Goal: Task Accomplishment & Management: Use online tool/utility

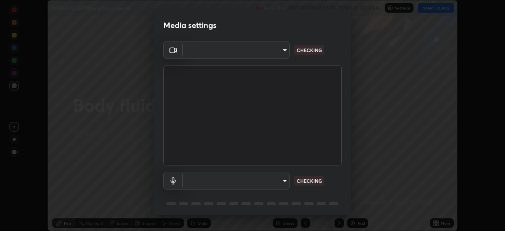
scroll to position [231, 505]
click at [286, 180] on body "Erase all [MEDICAL_DATA] and Circulation 8 Recording WAS SCHEDULED TO START AT …" at bounding box center [252, 115] width 505 height 231
type input "51d019597c161c0694d5583d1f2c643560fde39fe8f4b4da8ea140d4d4830f4c"
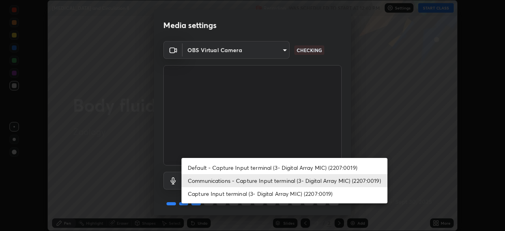
click at [249, 164] on li "Default - Capture Input terminal (3- Digital Array MIC) (2207:0019)" at bounding box center [284, 167] width 206 height 13
type input "default"
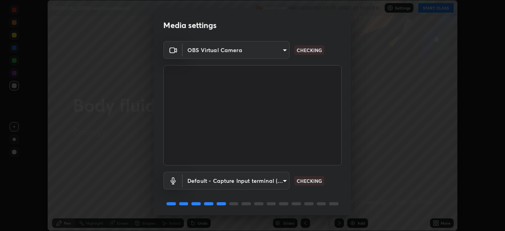
scroll to position [28, 0]
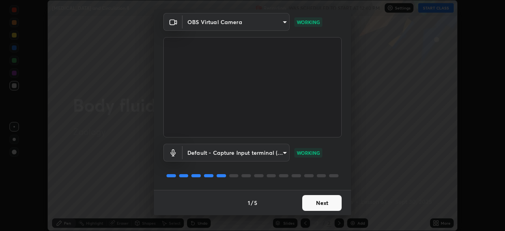
click at [325, 204] on button "Next" at bounding box center [321, 203] width 39 height 16
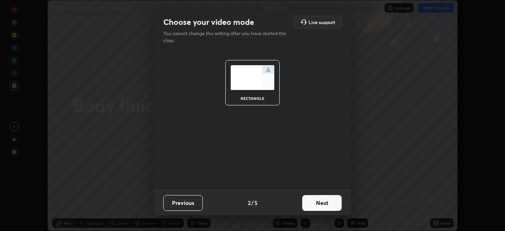
scroll to position [0, 0]
click at [325, 204] on button "Next" at bounding box center [321, 203] width 39 height 16
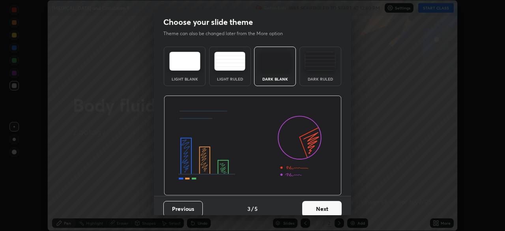
click at [328, 205] on button "Next" at bounding box center [321, 209] width 39 height 16
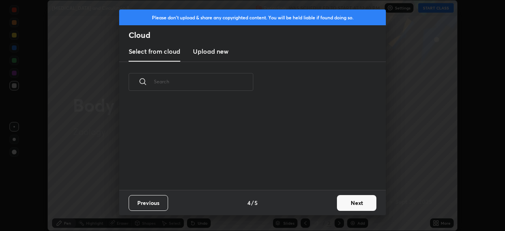
click at [359, 204] on button "Next" at bounding box center [356, 203] width 39 height 16
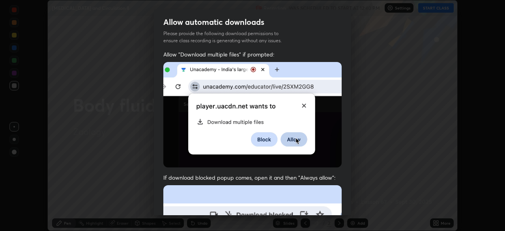
click at [359, 204] on div "Allow automatic downloads Please provide the following download permissions to …" at bounding box center [252, 115] width 505 height 231
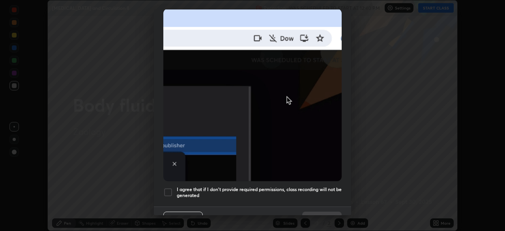
scroll to position [189, 0]
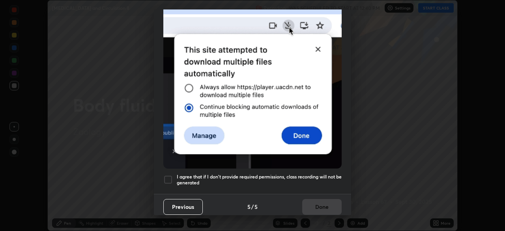
click at [166, 180] on div at bounding box center [167, 179] width 9 height 9
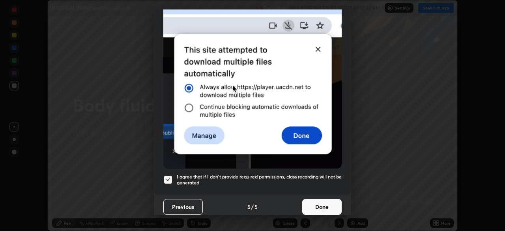
click at [312, 199] on button "Done" at bounding box center [321, 207] width 39 height 16
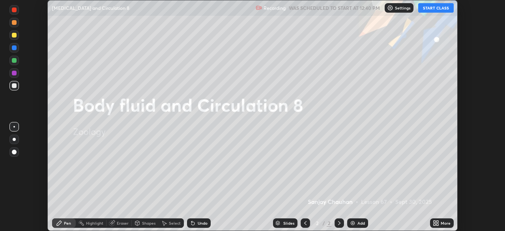
click at [435, 9] on button "START CLASS" at bounding box center [436, 7] width 36 height 9
click at [443, 224] on div "More" at bounding box center [446, 223] width 10 height 4
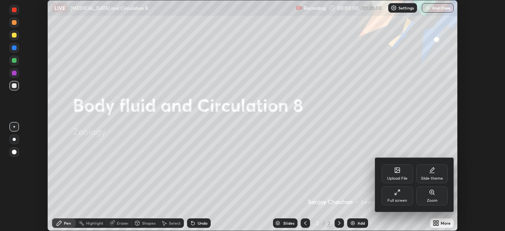
click at [399, 174] on div "Upload File" at bounding box center [397, 173] width 32 height 19
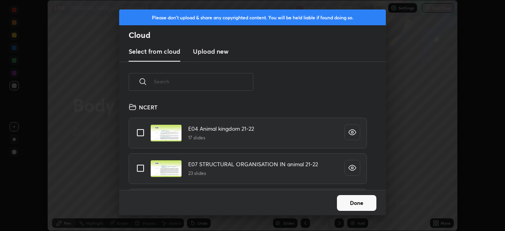
scroll to position [88, 253]
click at [215, 82] on input "text" at bounding box center [203, 82] width 99 height 34
click at [219, 81] on input "text" at bounding box center [203, 82] width 99 height 34
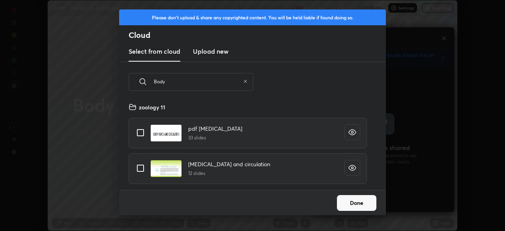
type input "Body"
click at [142, 168] on input "grid" at bounding box center [140, 168] width 17 height 17
checkbox input "true"
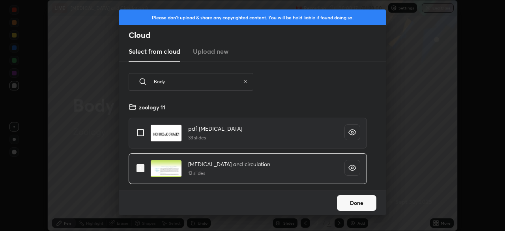
click at [355, 203] on button "Done" at bounding box center [356, 203] width 39 height 16
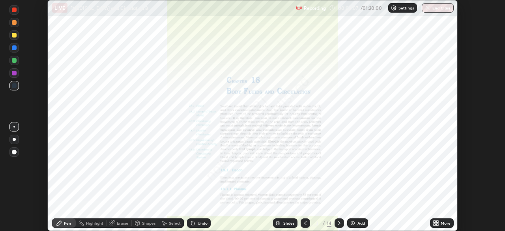
click at [284, 221] on div "Slides" at bounding box center [288, 223] width 11 height 4
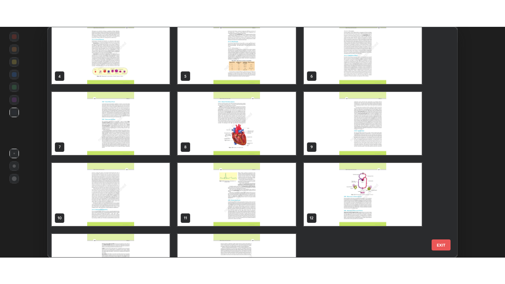
scroll to position [79, 0]
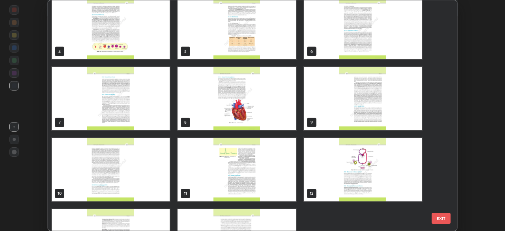
click at [344, 110] on img "grid" at bounding box center [363, 98] width 118 height 63
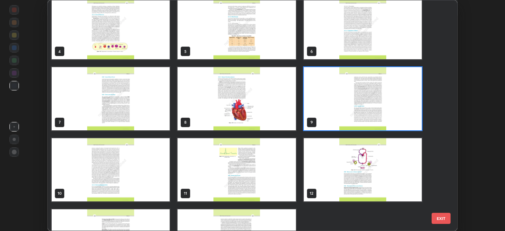
click at [344, 110] on img "grid" at bounding box center [363, 98] width 118 height 63
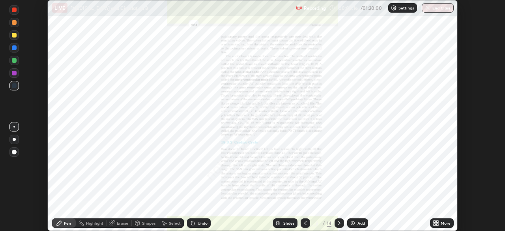
click at [443, 222] on div "More" at bounding box center [446, 223] width 10 height 4
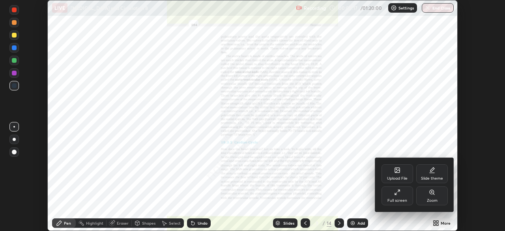
click at [396, 199] on div "Full screen" at bounding box center [397, 200] width 20 height 4
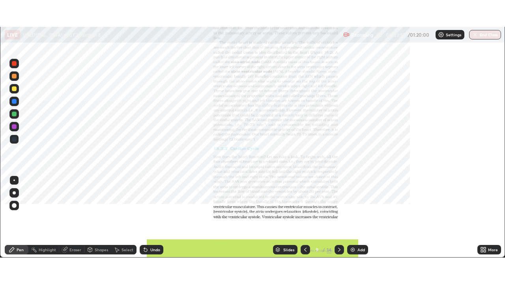
scroll to position [284, 505]
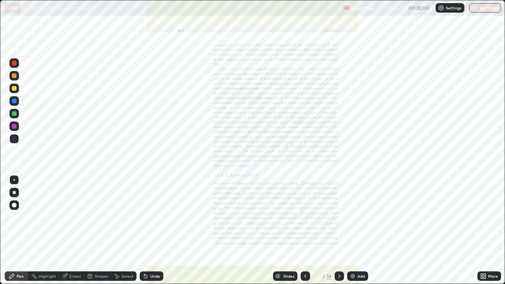
click at [305, 230] on icon at bounding box center [305, 276] width 6 height 6
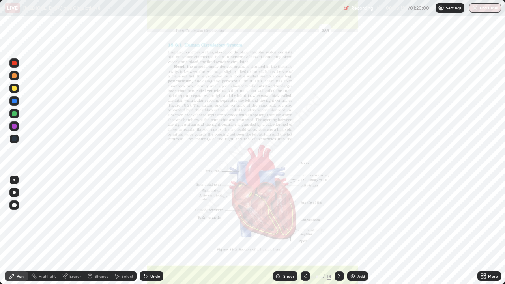
click at [358, 230] on div "Add" at bounding box center [360, 276] width 7 height 4
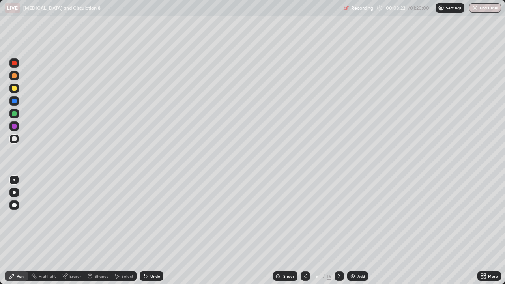
click at [20, 230] on div "Pen" at bounding box center [20, 276] width 7 height 4
click at [14, 77] on div at bounding box center [14, 75] width 5 height 5
click at [13, 86] on div at bounding box center [14, 88] width 5 height 5
click at [14, 88] on div at bounding box center [14, 88] width 5 height 5
click at [15, 138] on div at bounding box center [14, 138] width 5 height 5
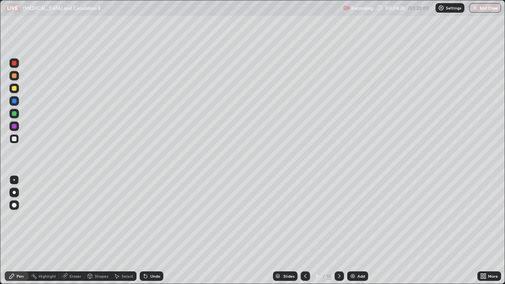
click at [15, 114] on div at bounding box center [14, 113] width 5 height 5
click at [15, 136] on div at bounding box center [14, 138] width 5 height 5
click at [13, 138] on div at bounding box center [14, 138] width 5 height 5
click at [73, 230] on div "Eraser" at bounding box center [75, 276] width 12 height 4
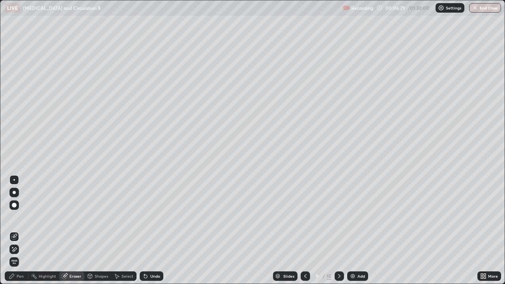
click at [13, 230] on span "Erase all" at bounding box center [14, 262] width 9 height 5
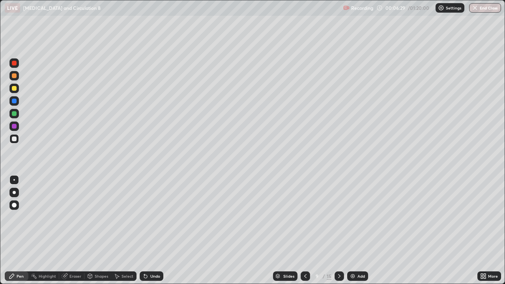
click at [18, 230] on div "Pen" at bounding box center [20, 276] width 7 height 4
click at [13, 77] on div at bounding box center [14, 75] width 5 height 5
click at [15, 115] on div at bounding box center [14, 113] width 5 height 5
click at [357, 230] on div "Add" at bounding box center [360, 276] width 7 height 4
click at [101, 230] on div "Shapes" at bounding box center [101, 276] width 13 height 4
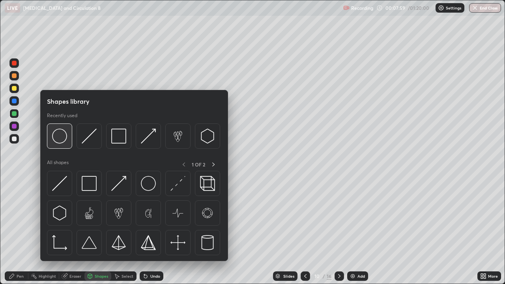
click at [61, 140] on img at bounding box center [59, 136] width 15 height 15
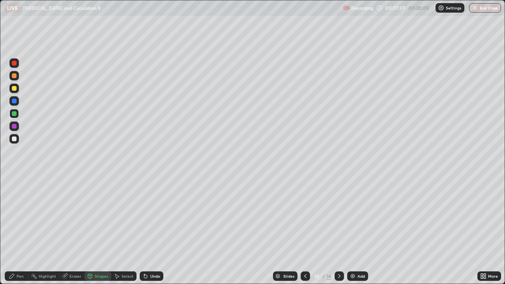
click at [15, 115] on div at bounding box center [14, 113] width 5 height 5
click at [14, 100] on div at bounding box center [14, 101] width 5 height 5
click at [102, 230] on div "Shapes" at bounding box center [101, 276] width 13 height 4
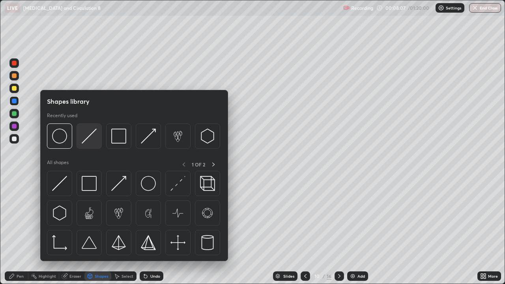
click at [89, 136] on img at bounding box center [89, 136] width 15 height 15
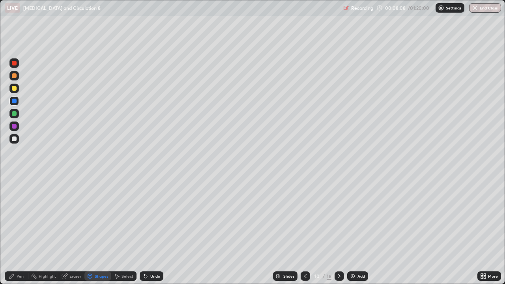
click at [15, 128] on div at bounding box center [14, 126] width 5 height 5
click at [73, 230] on div "Eraser" at bounding box center [71, 275] width 25 height 9
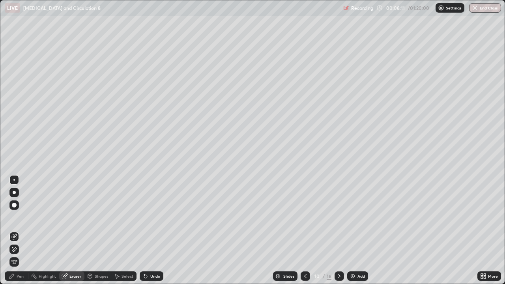
click at [20, 230] on div "Pen" at bounding box center [20, 276] width 7 height 4
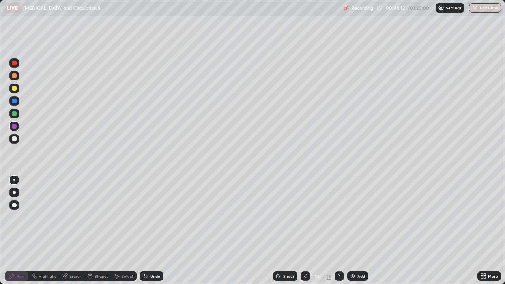
click at [14, 135] on div at bounding box center [13, 138] width 9 height 9
click at [14, 138] on div at bounding box center [14, 138] width 5 height 5
click at [75, 230] on div "Eraser" at bounding box center [75, 276] width 12 height 4
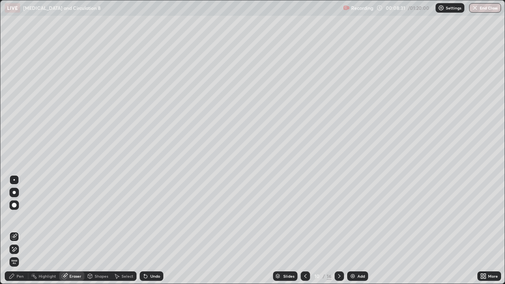
click at [19, 230] on div "Pen" at bounding box center [17, 275] width 24 height 9
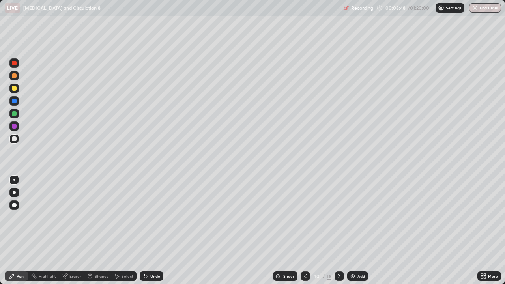
click at [13, 125] on div at bounding box center [14, 126] width 5 height 5
click at [22, 230] on div "Pen" at bounding box center [20, 276] width 7 height 4
click at [15, 77] on div at bounding box center [14, 75] width 5 height 5
click at [14, 74] on div at bounding box center [14, 75] width 5 height 5
click at [77, 230] on div "Eraser" at bounding box center [75, 276] width 12 height 4
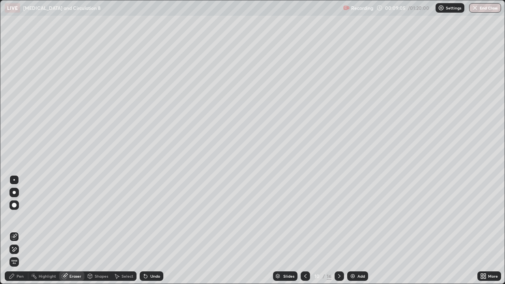
click at [22, 230] on div "Pen" at bounding box center [20, 276] width 7 height 4
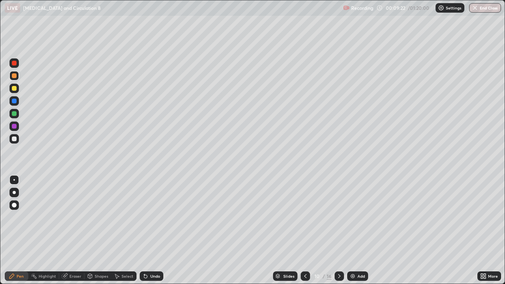
click at [17, 78] on div at bounding box center [13, 75] width 9 height 9
click at [21, 230] on div "Pen" at bounding box center [17, 275] width 24 height 9
click at [13, 129] on div at bounding box center [13, 125] width 9 height 9
click at [13, 99] on div at bounding box center [14, 101] width 5 height 5
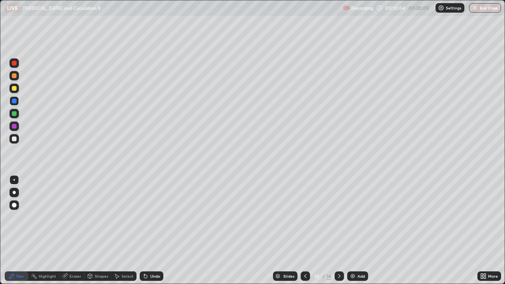
click at [14, 113] on div at bounding box center [14, 113] width 5 height 5
click at [17, 129] on div at bounding box center [13, 125] width 9 height 9
click at [14, 138] on div at bounding box center [14, 138] width 5 height 5
click at [15, 137] on div at bounding box center [14, 138] width 5 height 5
click at [18, 127] on div at bounding box center [13, 125] width 9 height 9
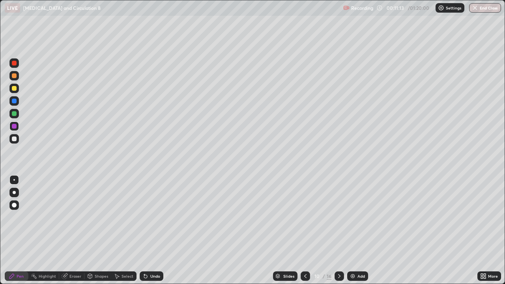
click at [16, 139] on div at bounding box center [14, 138] width 5 height 5
click at [77, 230] on div "Eraser" at bounding box center [75, 276] width 12 height 4
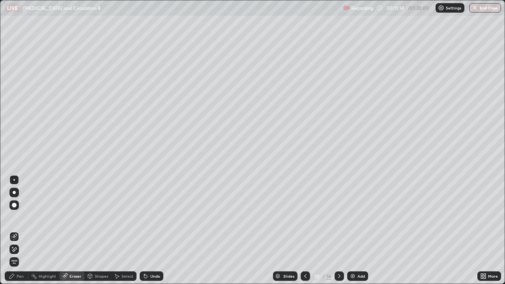
click at [102, 230] on div "Shapes" at bounding box center [101, 276] width 13 height 4
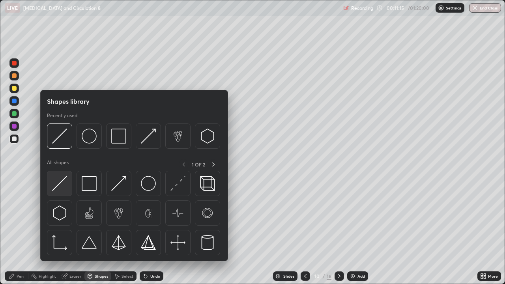
click at [63, 181] on img at bounding box center [59, 183] width 15 height 15
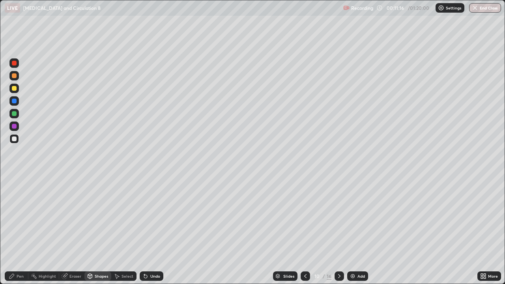
click at [13, 88] on div at bounding box center [14, 88] width 5 height 5
click at [73, 230] on div "Eraser" at bounding box center [71, 275] width 25 height 9
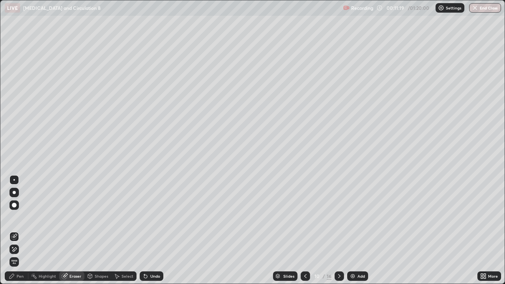
click at [18, 230] on div "Pen" at bounding box center [20, 276] width 7 height 4
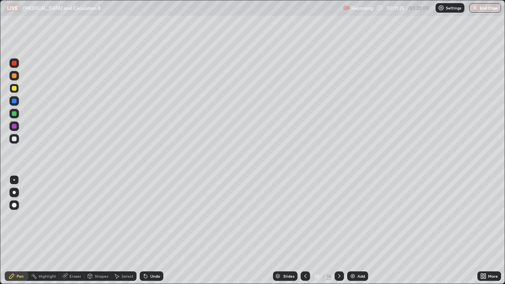
click at [13, 126] on div at bounding box center [14, 126] width 5 height 5
click at [16, 88] on div at bounding box center [14, 88] width 5 height 5
click at [13, 88] on div at bounding box center [14, 88] width 5 height 5
click at [14, 77] on div at bounding box center [14, 75] width 5 height 5
click at [14, 75] on div at bounding box center [14, 75] width 5 height 5
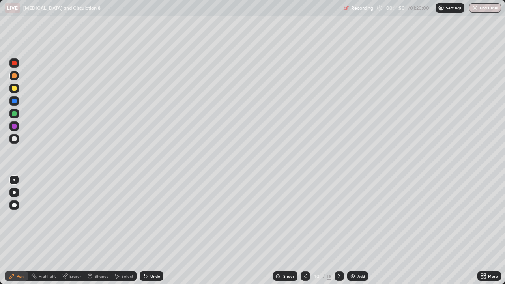
click at [19, 138] on div at bounding box center [13, 138] width 9 height 9
click at [17, 138] on div at bounding box center [13, 138] width 9 height 9
click at [49, 230] on div "Highlight" at bounding box center [47, 276] width 17 height 4
click at [75, 230] on div "Eraser" at bounding box center [75, 276] width 12 height 4
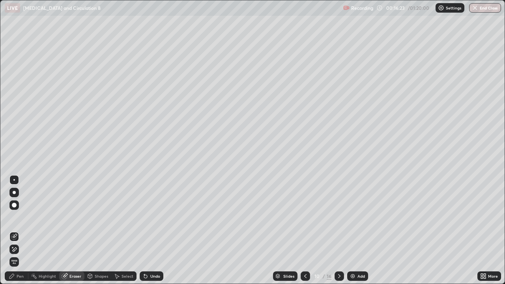
click at [21, 230] on div "Pen" at bounding box center [20, 276] width 7 height 4
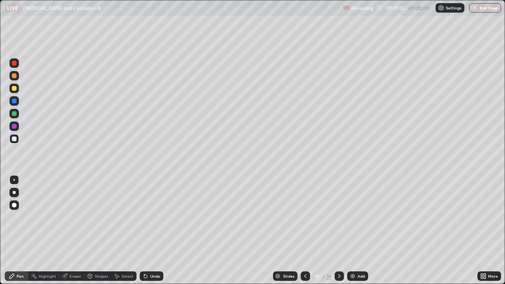
click at [13, 101] on div at bounding box center [14, 101] width 5 height 5
click at [12, 113] on div at bounding box center [14, 113] width 5 height 5
click at [15, 127] on div at bounding box center [14, 126] width 5 height 5
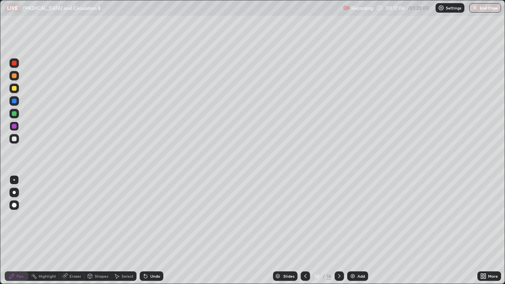
click at [16, 75] on div at bounding box center [14, 75] width 5 height 5
click at [16, 87] on div at bounding box center [14, 88] width 5 height 5
click at [14, 89] on div at bounding box center [14, 88] width 5 height 5
click at [14, 137] on div at bounding box center [14, 138] width 5 height 5
click at [73, 230] on div "Eraser" at bounding box center [75, 276] width 12 height 4
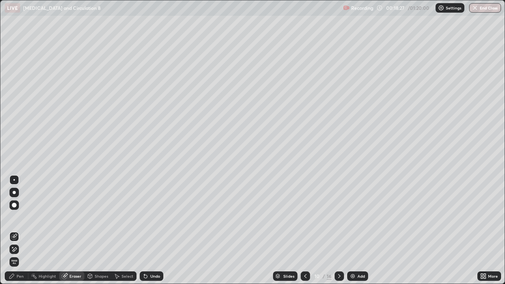
click at [21, 230] on div "Pen" at bounding box center [17, 275] width 24 height 9
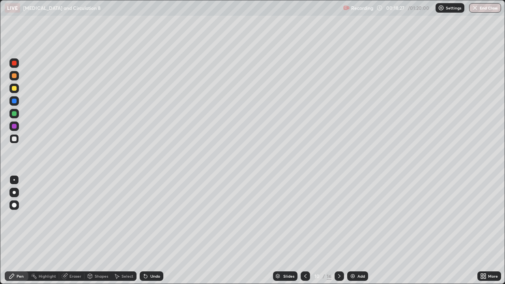
click at [15, 89] on div at bounding box center [14, 88] width 5 height 5
click at [13, 80] on div at bounding box center [13, 75] width 9 height 9
click at [15, 139] on div at bounding box center [14, 138] width 5 height 5
click at [15, 90] on div at bounding box center [14, 88] width 5 height 5
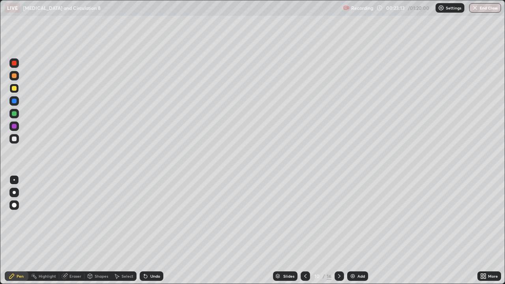
click at [14, 137] on div at bounding box center [14, 138] width 5 height 5
click at [13, 125] on div at bounding box center [14, 126] width 5 height 5
click at [15, 137] on div at bounding box center [14, 138] width 5 height 5
click at [13, 88] on div at bounding box center [14, 88] width 5 height 5
click at [14, 112] on div at bounding box center [14, 113] width 5 height 5
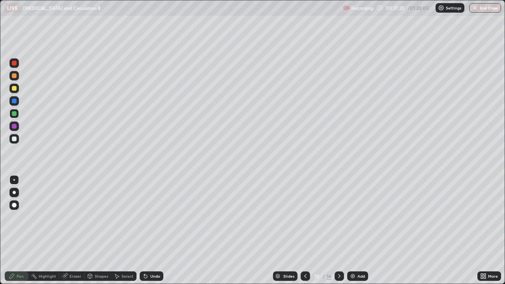
click at [15, 113] on div at bounding box center [14, 113] width 5 height 5
click at [15, 140] on div at bounding box center [14, 138] width 5 height 5
click at [339, 230] on icon at bounding box center [339, 276] width 6 height 6
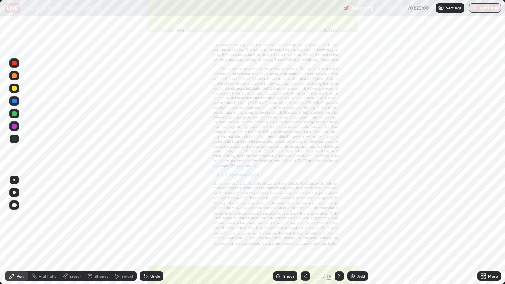
click at [339, 230] on icon at bounding box center [339, 276] width 6 height 6
click at [73, 230] on div "Eraser" at bounding box center [75, 276] width 12 height 4
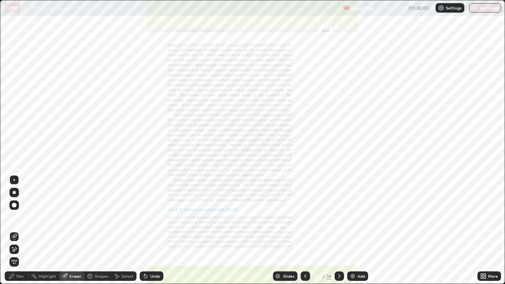
click at [14, 230] on span "Erase all" at bounding box center [14, 262] width 9 height 5
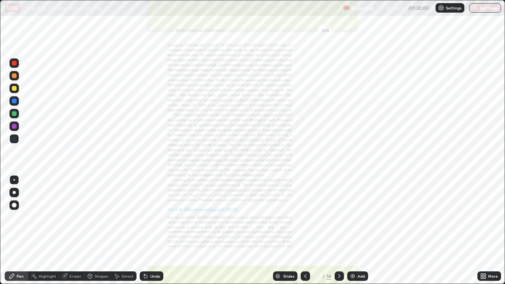
click at [13, 99] on div at bounding box center [14, 101] width 5 height 5
click at [13, 124] on div at bounding box center [14, 126] width 5 height 5
click at [13, 126] on div at bounding box center [14, 126] width 5 height 5
click at [13, 124] on div at bounding box center [14, 126] width 5 height 5
click at [15, 123] on div at bounding box center [13, 125] width 9 height 9
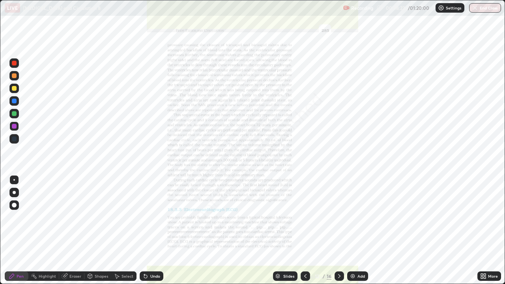
click at [13, 99] on div at bounding box center [14, 101] width 5 height 5
click at [11, 138] on div at bounding box center [13, 138] width 9 height 9
click at [11, 101] on div at bounding box center [13, 100] width 9 height 9
click at [75, 230] on div "Eraser" at bounding box center [75, 276] width 12 height 4
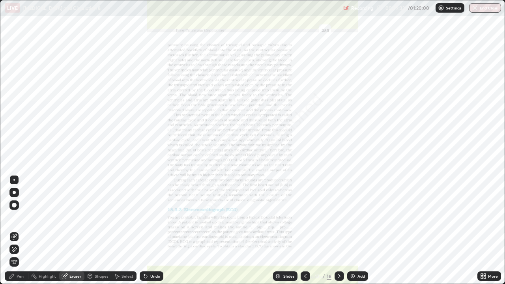
click at [15, 230] on span "Erase all" at bounding box center [14, 262] width 9 height 5
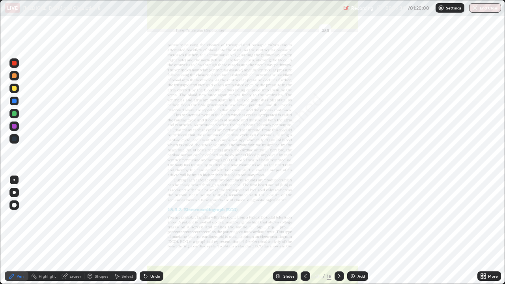
click at [22, 230] on div "Pen" at bounding box center [20, 276] width 7 height 4
click at [13, 138] on div at bounding box center [14, 138] width 5 height 5
click at [16, 137] on div at bounding box center [14, 138] width 5 height 5
click at [14, 127] on div at bounding box center [14, 126] width 5 height 5
click at [16, 141] on div at bounding box center [13, 138] width 9 height 9
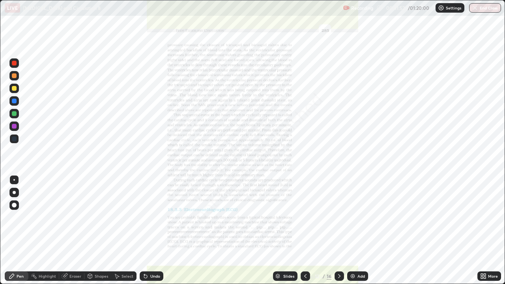
click at [73, 230] on div "Eraser" at bounding box center [75, 276] width 12 height 4
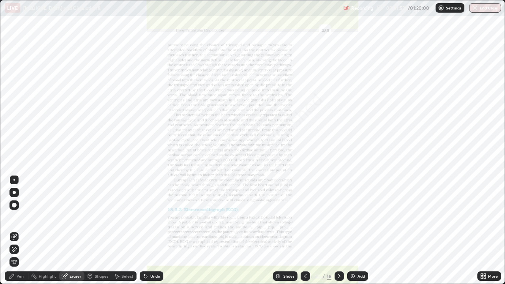
click at [14, 230] on span "Erase all" at bounding box center [14, 262] width 9 height 5
click at [19, 230] on div "Pen" at bounding box center [20, 276] width 7 height 4
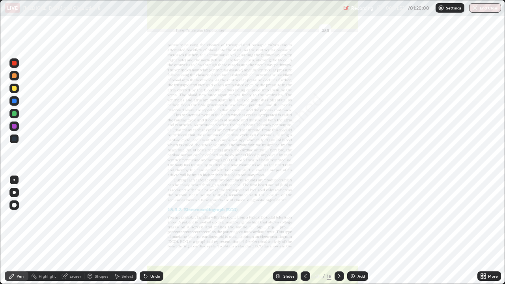
click at [16, 138] on div at bounding box center [14, 138] width 5 height 5
click at [15, 138] on div at bounding box center [14, 138] width 5 height 5
click at [16, 127] on div at bounding box center [14, 126] width 5 height 5
click at [72, 230] on div "Eraser" at bounding box center [75, 276] width 12 height 4
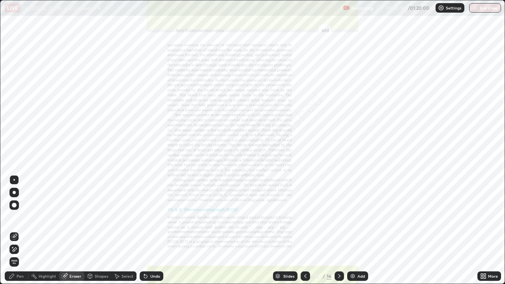
click at [14, 230] on span "Erase all" at bounding box center [14, 262] width 9 height 5
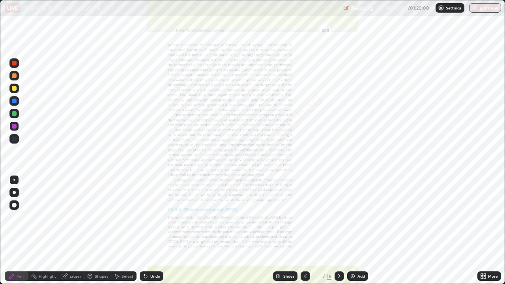
click at [18, 230] on div "Pen" at bounding box center [20, 276] width 7 height 4
click at [14, 136] on div at bounding box center [14, 138] width 5 height 5
click at [14, 139] on div at bounding box center [14, 138] width 5 height 5
click at [13, 100] on div at bounding box center [14, 101] width 5 height 5
click at [15, 137] on div at bounding box center [14, 138] width 5 height 5
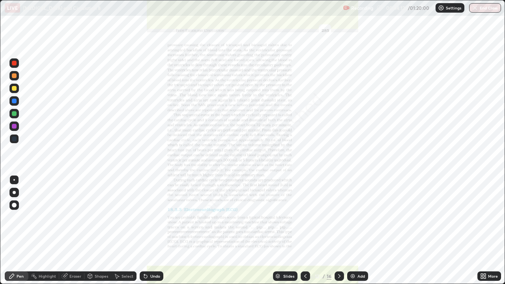
click at [6, 153] on div "Erase all" at bounding box center [14, 142] width 19 height 252
click at [13, 101] on div at bounding box center [14, 101] width 5 height 5
click at [16, 140] on div at bounding box center [14, 138] width 5 height 5
click at [13, 125] on div at bounding box center [14, 126] width 5 height 5
click at [12, 124] on div at bounding box center [13, 125] width 9 height 9
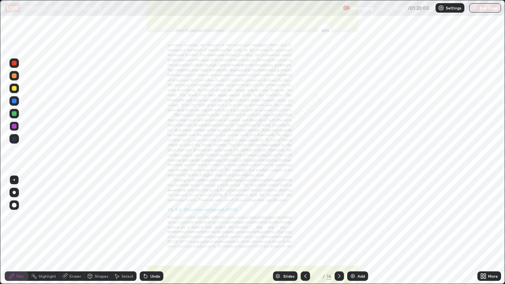
click at [14, 124] on div at bounding box center [14, 126] width 5 height 5
click at [14, 112] on div at bounding box center [14, 113] width 5 height 5
click at [73, 230] on div "Eraser" at bounding box center [75, 276] width 12 height 4
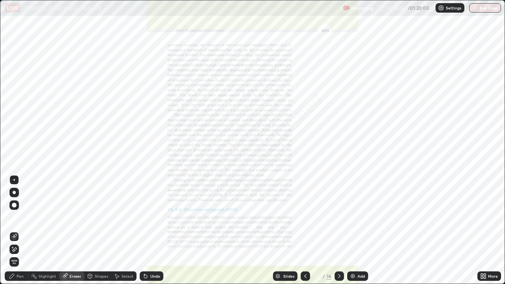
click at [21, 230] on div "Pen" at bounding box center [20, 276] width 7 height 4
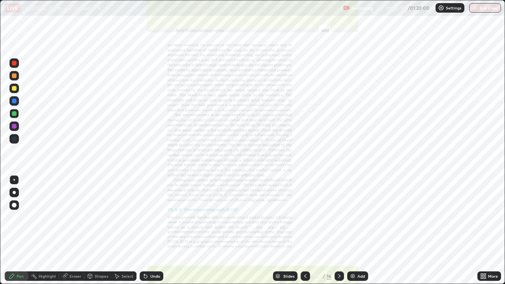
click at [15, 139] on div at bounding box center [14, 138] width 5 height 5
click at [76, 230] on div "Eraser" at bounding box center [75, 276] width 12 height 4
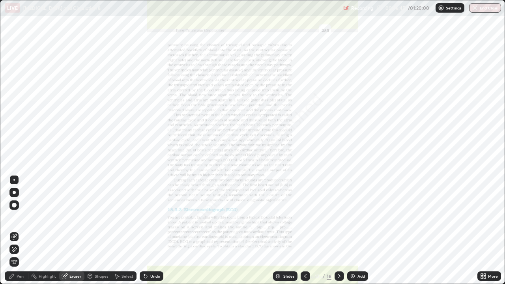
click at [14, 230] on span "Erase all" at bounding box center [14, 262] width 9 height 5
click at [16, 230] on div "Pen" at bounding box center [17, 275] width 24 height 9
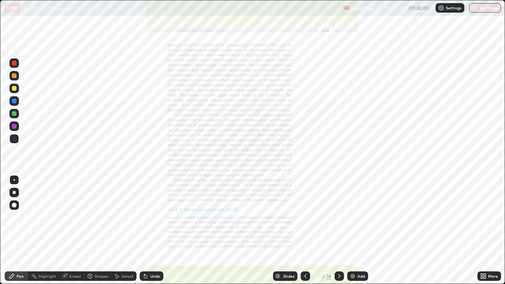
click at [13, 125] on div at bounding box center [14, 126] width 5 height 5
click at [14, 138] on div at bounding box center [14, 138] width 5 height 5
click at [14, 128] on div at bounding box center [14, 126] width 5 height 5
click at [77, 230] on div "Eraser" at bounding box center [75, 276] width 12 height 4
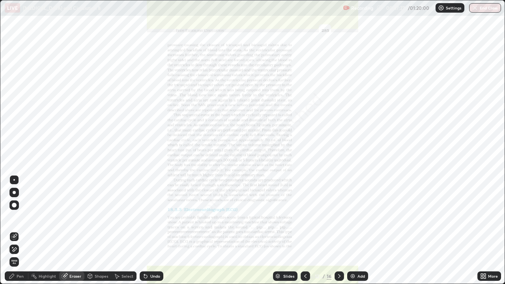
click at [20, 230] on div "Pen" at bounding box center [20, 276] width 7 height 4
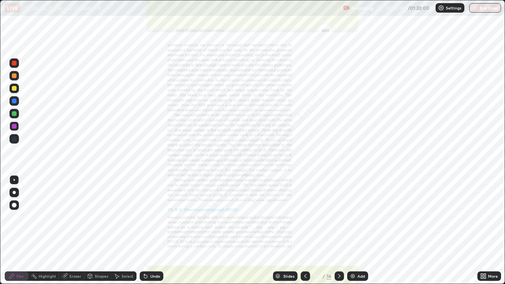
click at [15, 136] on div at bounding box center [14, 138] width 5 height 5
click at [75, 230] on div "Eraser" at bounding box center [75, 276] width 12 height 4
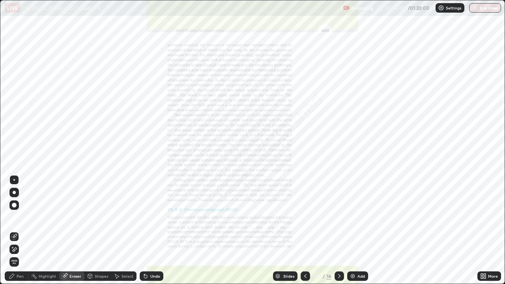
click at [17, 230] on span "Erase all" at bounding box center [14, 262] width 9 height 5
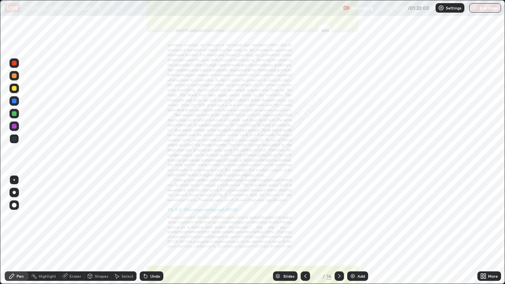
click at [19, 230] on div "Pen" at bounding box center [20, 276] width 7 height 4
click at [15, 139] on div at bounding box center [14, 138] width 5 height 5
click at [16, 140] on div at bounding box center [14, 138] width 5 height 5
click at [75, 230] on div "Eraser" at bounding box center [75, 276] width 12 height 4
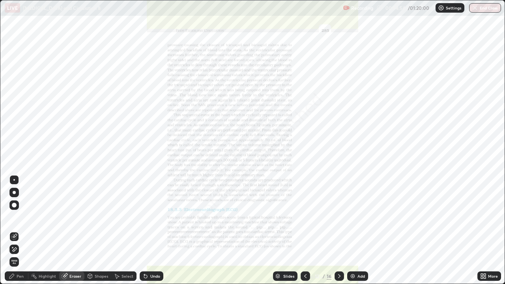
click at [14, 230] on span "Erase all" at bounding box center [14, 262] width 9 height 5
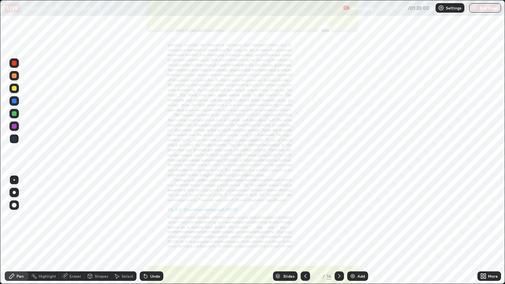
click at [15, 230] on icon at bounding box center [12, 276] width 6 height 6
click at [14, 136] on div at bounding box center [14, 138] width 5 height 5
click at [305, 230] on icon at bounding box center [305, 276] width 6 height 6
click at [362, 230] on div "Add" at bounding box center [360, 276] width 7 height 4
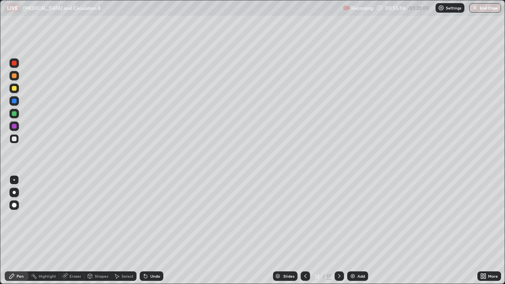
click at [14, 76] on div at bounding box center [14, 75] width 5 height 5
click at [14, 136] on div at bounding box center [14, 138] width 5 height 5
click at [15, 116] on div at bounding box center [14, 113] width 5 height 5
click at [15, 139] on div at bounding box center [14, 138] width 5 height 5
click at [13, 125] on div at bounding box center [14, 126] width 5 height 5
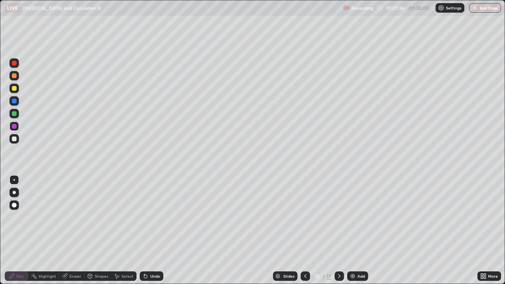
click at [15, 138] on div at bounding box center [14, 138] width 5 height 5
click at [7, 222] on div "Erase all" at bounding box center [14, 142] width 19 height 252
click at [15, 139] on div at bounding box center [14, 138] width 5 height 5
click at [338, 230] on icon at bounding box center [339, 276] width 6 height 6
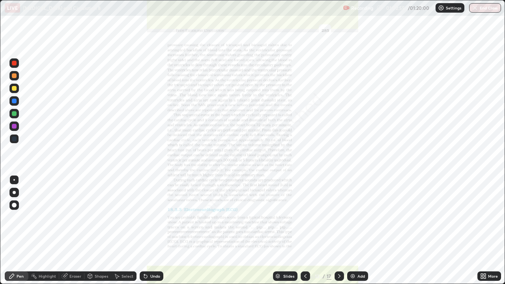
click at [304, 230] on icon at bounding box center [305, 276] width 6 height 6
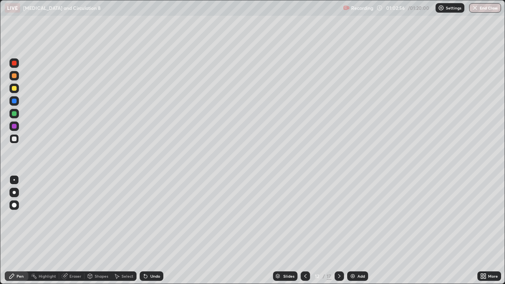
click at [359, 230] on div "Add" at bounding box center [360, 276] width 7 height 4
click at [15, 76] on div at bounding box center [14, 75] width 5 height 5
click at [14, 114] on div at bounding box center [14, 113] width 5 height 5
click at [14, 139] on div at bounding box center [14, 138] width 5 height 5
click at [13, 140] on div at bounding box center [14, 138] width 5 height 5
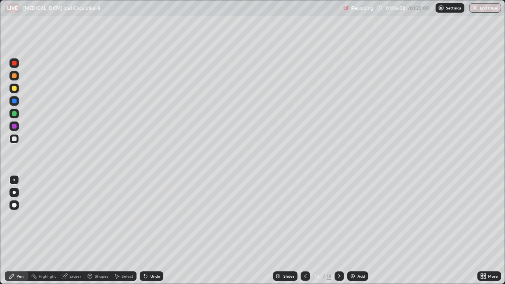
click at [14, 138] on div at bounding box center [14, 138] width 5 height 5
click at [13, 138] on div at bounding box center [14, 138] width 5 height 5
click at [13, 136] on div at bounding box center [14, 138] width 5 height 5
click at [20, 230] on div "Pen" at bounding box center [20, 276] width 7 height 4
click at [15, 140] on div at bounding box center [14, 138] width 5 height 5
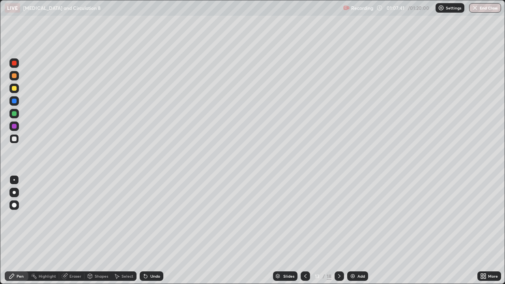
click at [19, 230] on div "Pen" at bounding box center [20, 276] width 7 height 4
click at [14, 139] on div at bounding box center [14, 138] width 5 height 5
click at [15, 139] on div at bounding box center [14, 138] width 5 height 5
click at [15, 91] on div at bounding box center [13, 88] width 9 height 9
click at [15, 140] on div at bounding box center [14, 138] width 5 height 5
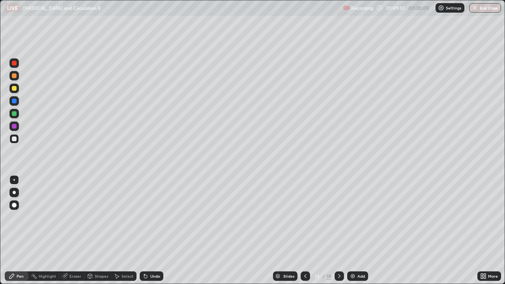
click at [13, 142] on div at bounding box center [13, 138] width 9 height 9
click at [12, 77] on div at bounding box center [14, 75] width 5 height 5
click at [16, 139] on div at bounding box center [14, 138] width 5 height 5
click at [339, 230] on icon at bounding box center [339, 276] width 6 height 6
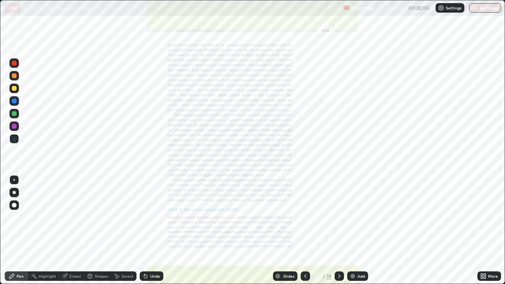
click at [338, 230] on icon at bounding box center [339, 276] width 6 height 6
click at [339, 230] on div at bounding box center [339, 275] width 9 height 9
click at [305, 230] on icon at bounding box center [305, 276] width 6 height 6
click at [363, 230] on div "Add" at bounding box center [357, 275] width 21 height 9
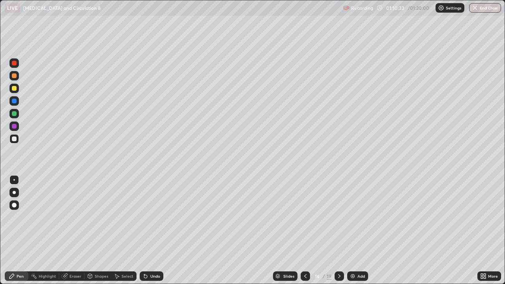
click at [20, 230] on div "Pen" at bounding box center [20, 276] width 7 height 4
click at [13, 76] on div at bounding box center [14, 75] width 5 height 5
click at [11, 138] on div at bounding box center [13, 138] width 9 height 9
click at [73, 230] on div "Eraser" at bounding box center [75, 276] width 12 height 4
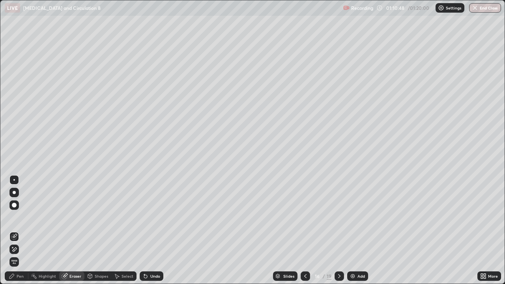
click at [19, 230] on div "Pen" at bounding box center [20, 276] width 7 height 4
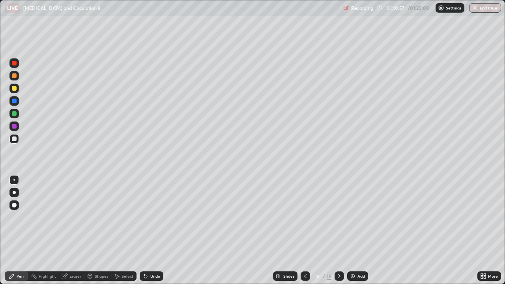
click at [13, 138] on div at bounding box center [14, 138] width 5 height 5
click at [14, 88] on div at bounding box center [14, 88] width 5 height 5
click at [100, 230] on div "Shapes" at bounding box center [101, 276] width 13 height 4
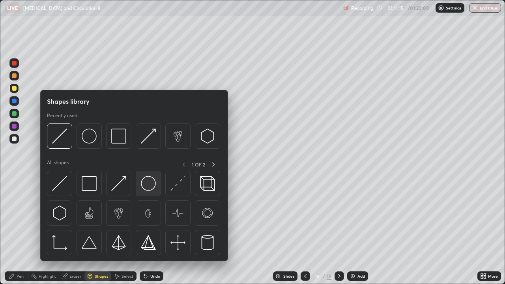
click at [148, 181] on img at bounding box center [148, 183] width 15 height 15
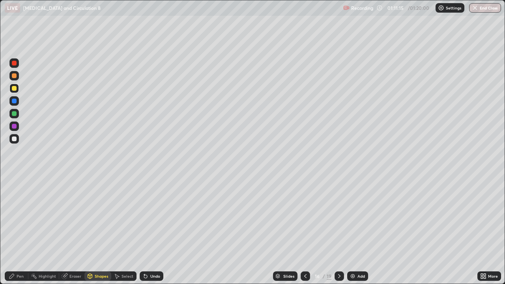
click at [12, 126] on div at bounding box center [14, 126] width 5 height 5
click at [74, 230] on div "Eraser" at bounding box center [75, 276] width 12 height 4
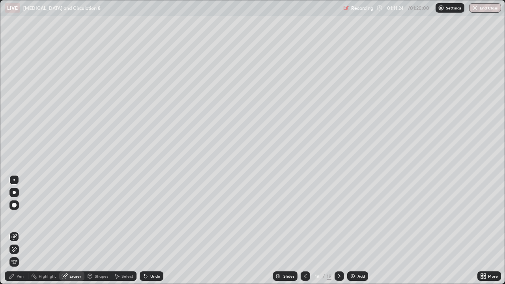
click at [22, 230] on div "Pen" at bounding box center [20, 276] width 7 height 4
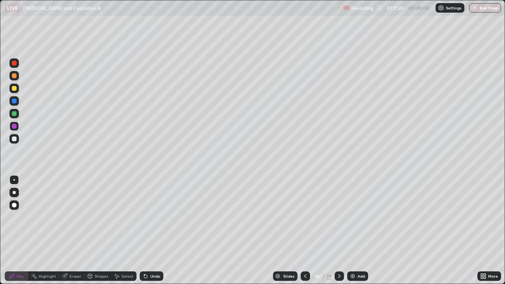
click at [17, 137] on div at bounding box center [13, 138] width 9 height 9
click at [13, 141] on div at bounding box center [14, 138] width 5 height 5
click at [14, 79] on div at bounding box center [13, 75] width 9 height 9
click at [14, 89] on div at bounding box center [14, 88] width 5 height 5
click at [14, 138] on div at bounding box center [14, 138] width 5 height 5
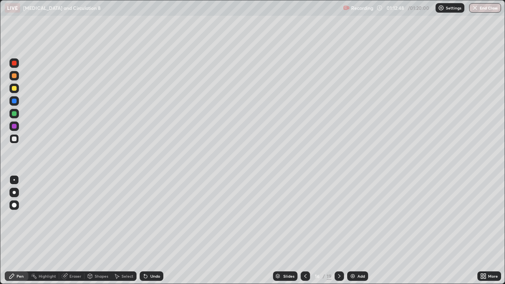
click at [77, 230] on div "Eraser" at bounding box center [75, 276] width 12 height 4
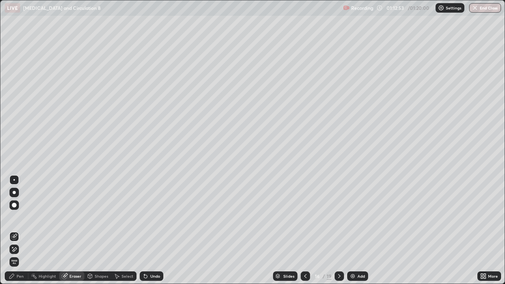
click at [22, 230] on div "Pen" at bounding box center [20, 276] width 7 height 4
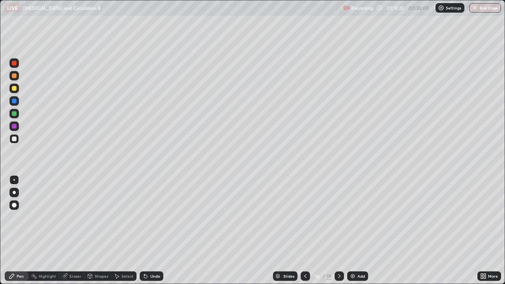
click at [13, 139] on div at bounding box center [14, 138] width 5 height 5
click at [15, 92] on div at bounding box center [13, 88] width 9 height 9
click at [14, 140] on div at bounding box center [14, 138] width 5 height 5
click at [77, 230] on div "Eraser" at bounding box center [75, 276] width 12 height 4
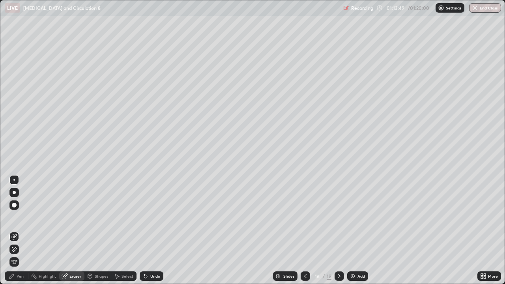
click at [20, 230] on div "Pen" at bounding box center [17, 275] width 24 height 9
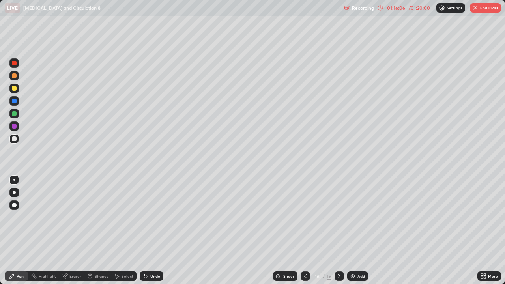
click at [15, 139] on div at bounding box center [14, 138] width 5 height 5
click at [15, 92] on div at bounding box center [13, 88] width 9 height 9
click at [72, 230] on div "Eraser" at bounding box center [71, 275] width 25 height 9
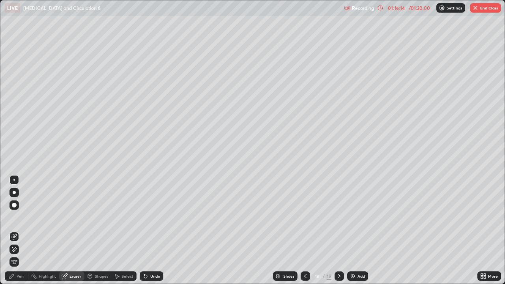
click at [28, 230] on div at bounding box center [28, 276] width 0 height 6
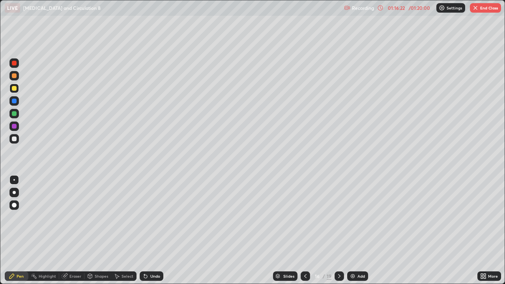
click at [13, 139] on div at bounding box center [14, 138] width 5 height 5
click at [14, 100] on div at bounding box center [14, 101] width 5 height 5
click at [13, 140] on div at bounding box center [14, 138] width 5 height 5
click at [13, 137] on div at bounding box center [14, 138] width 5 height 5
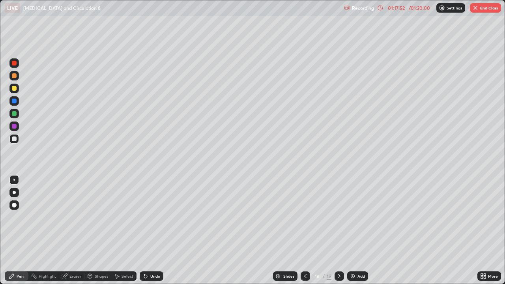
click at [338, 230] on icon at bounding box center [339, 276] width 6 height 6
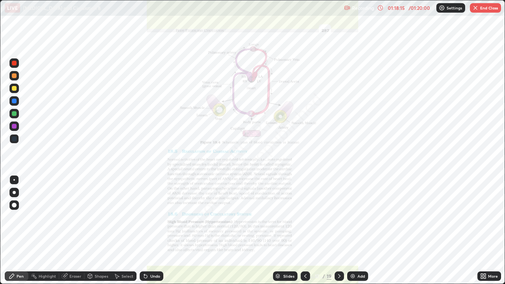
click at [70, 230] on div "Eraser" at bounding box center [75, 276] width 12 height 4
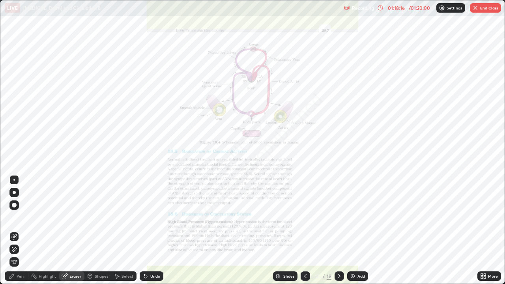
click at [15, 230] on span "Erase all" at bounding box center [14, 262] width 9 height 5
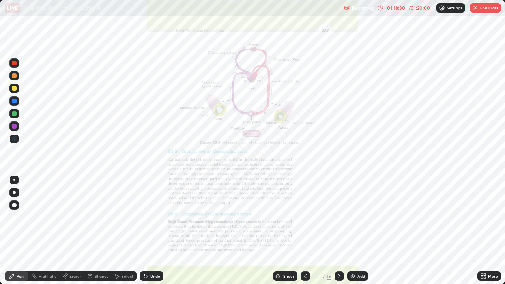
click at [304, 230] on icon at bounding box center [305, 276] width 6 height 6
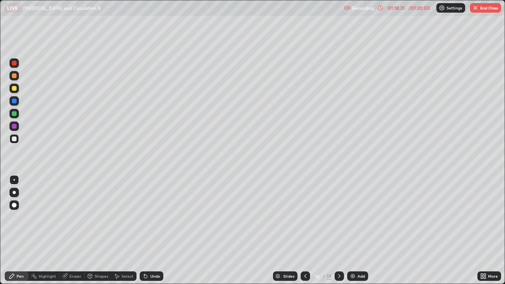
click at [361, 230] on div "Add" at bounding box center [360, 276] width 7 height 4
click at [14, 78] on div at bounding box center [14, 75] width 5 height 5
click at [16, 135] on div at bounding box center [13, 138] width 9 height 9
click at [13, 137] on div at bounding box center [14, 138] width 5 height 5
click at [14, 116] on div at bounding box center [14, 113] width 5 height 5
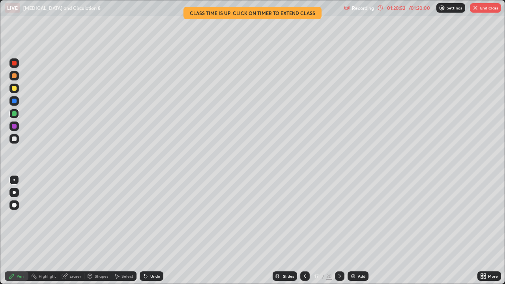
click at [485, 11] on button "End Class" at bounding box center [485, 7] width 31 height 9
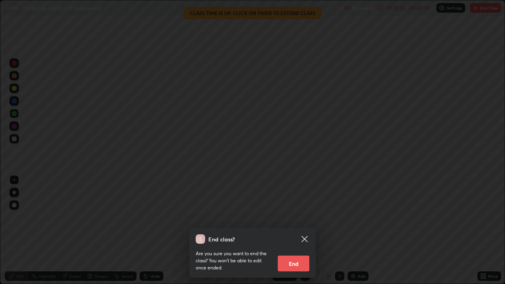
click at [293, 230] on button "End" at bounding box center [294, 264] width 32 height 16
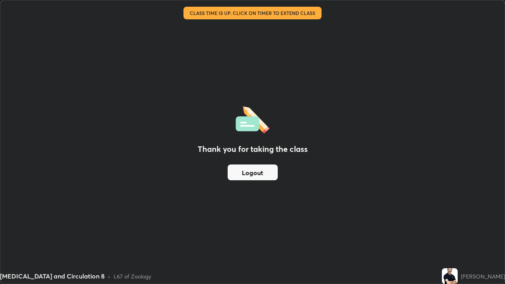
click at [257, 169] on button "Logout" at bounding box center [253, 172] width 50 height 16
